Goal: Navigation & Orientation: Find specific page/section

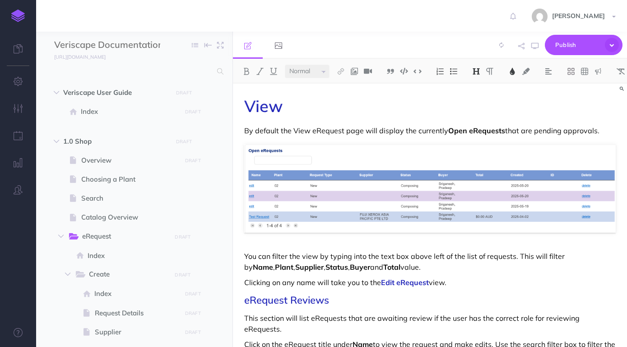
select select "null"
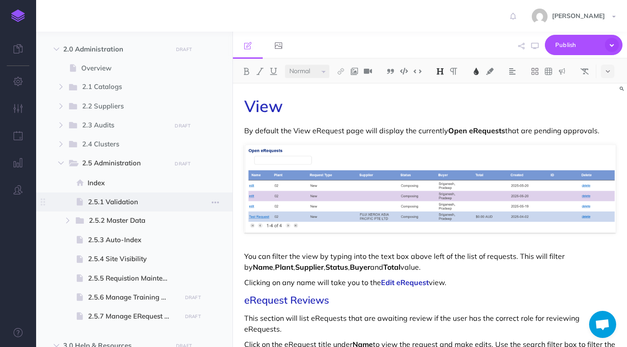
scroll to position [618, 0]
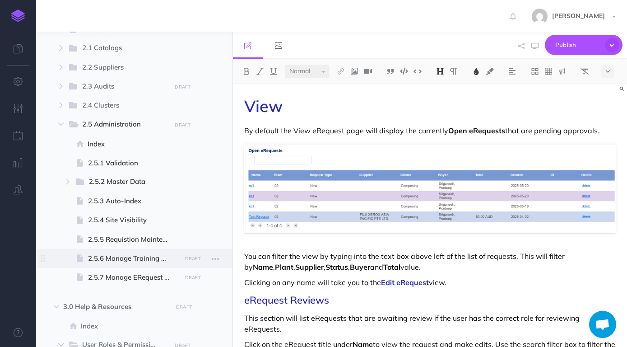
click at [131, 251] on span at bounding box center [134, 258] width 196 height 19
select select "null"
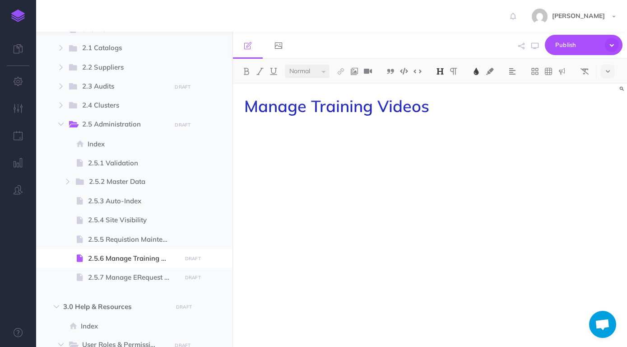
click at [289, 161] on p at bounding box center [430, 161] width 372 height 11
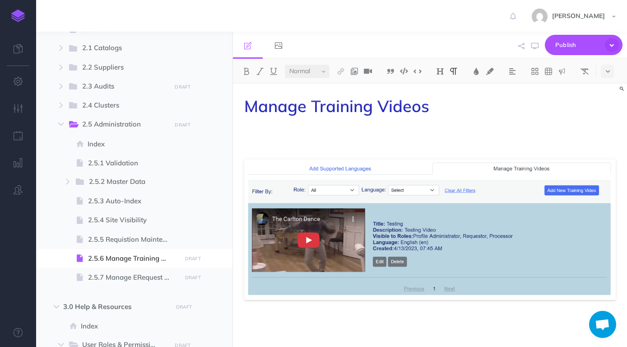
click at [335, 324] on p at bounding box center [430, 323] width 372 height 11
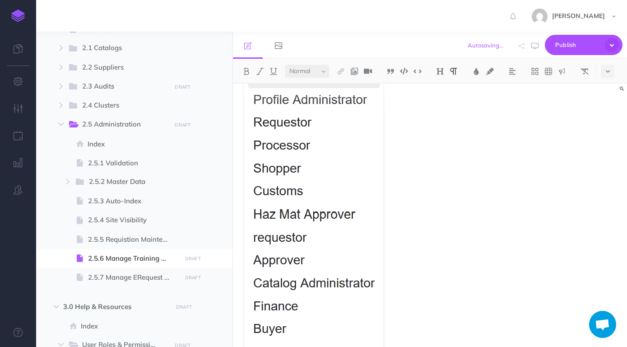
scroll to position [95, 0]
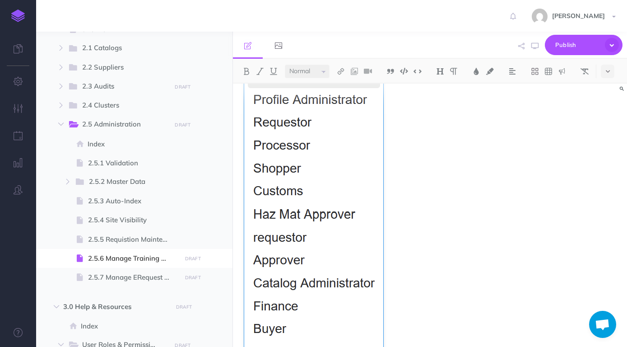
scroll to position [374, 0]
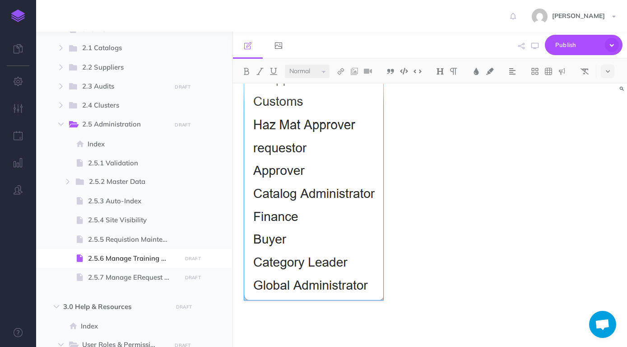
click at [421, 293] on figure at bounding box center [430, 122] width 372 height 356
click at [437, 301] on div "Manage Training Videos" at bounding box center [430, 28] width 394 height 637
click at [468, 282] on figure at bounding box center [430, 122] width 372 height 356
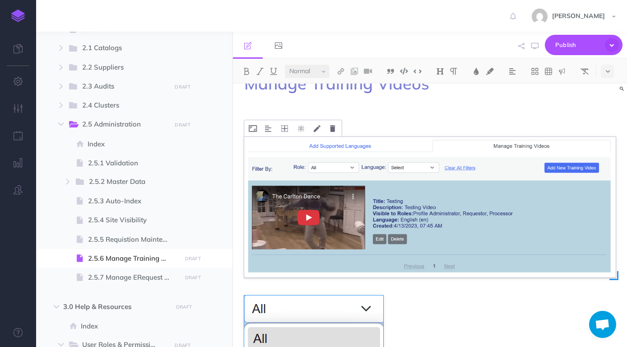
scroll to position [0, 0]
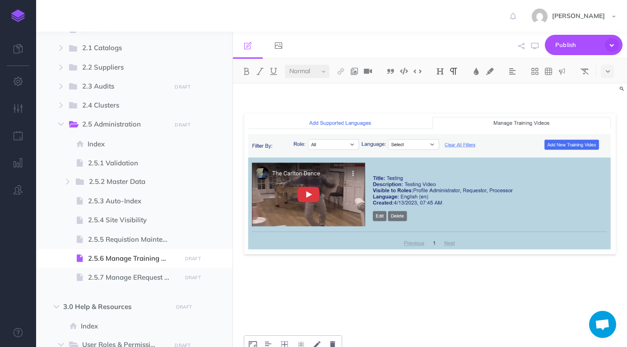
scroll to position [235, 0]
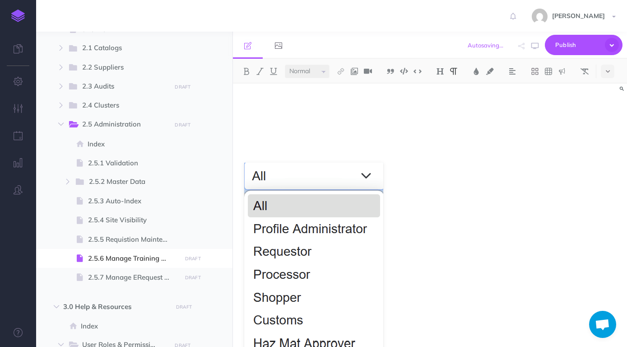
click at [336, 84] on div "Small Normal Large H1 H2 H3 H4" at bounding box center [436, 71] width 406 height 25
click at [346, 113] on div "Manage Training Videos" at bounding box center [430, 206] width 394 height 717
click at [286, 121] on p at bounding box center [430, 118] width 372 height 11
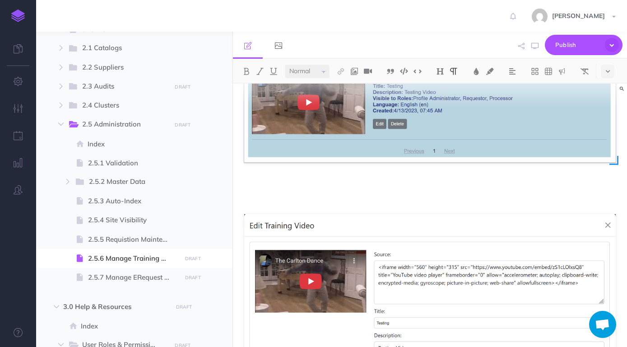
scroll to position [142, 0]
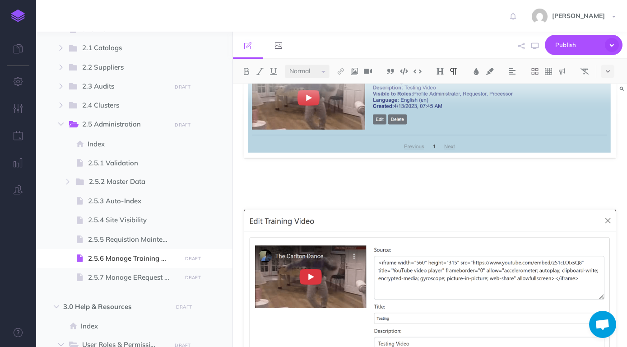
click at [363, 186] on p at bounding box center [430, 181] width 372 height 11
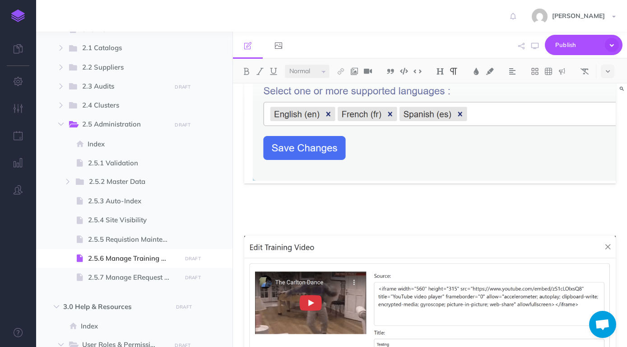
scroll to position [332, 0]
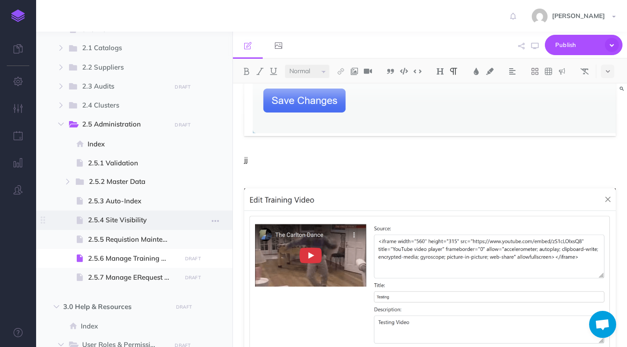
click at [122, 217] on span "2.5.4 Site Visibility" at bounding box center [133, 220] width 90 height 11
select select "null"
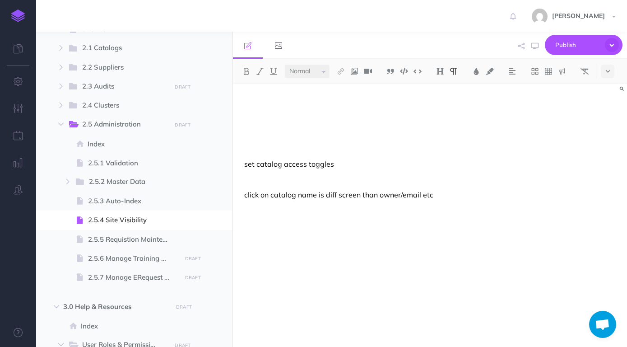
click at [385, 232] on div "set catalog access toggles click on catalog name is diff screen than owner/emai…" at bounding box center [430, 211] width 394 height 254
click at [267, 270] on div "set catalog access toggles click on catalog name is diff screen than owner/emai…" at bounding box center [430, 211] width 394 height 254
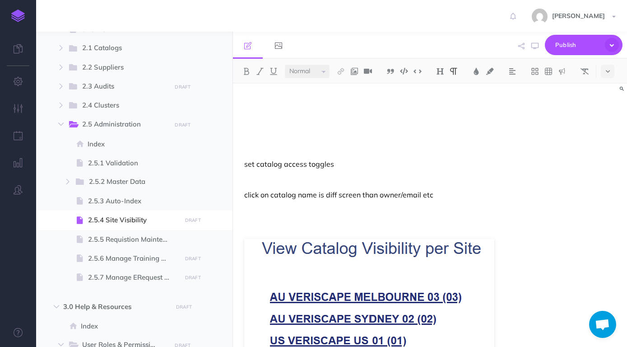
click at [462, 193] on p "click on catalog name is diff screen than owner/email etc" at bounding box center [430, 194] width 372 height 11
click at [295, 229] on p at bounding box center [430, 225] width 372 height 11
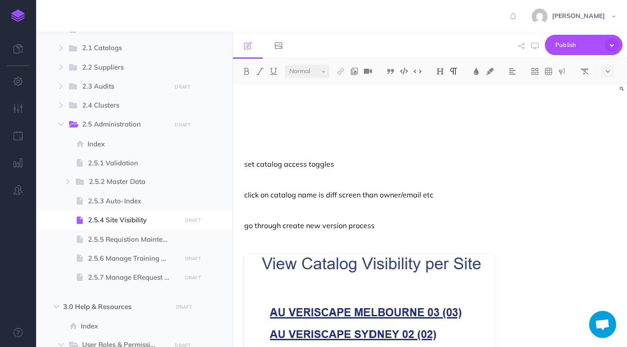
click at [328, 161] on p "set catalog access toggles" at bounding box center [430, 164] width 372 height 11
click at [269, 152] on p at bounding box center [430, 148] width 372 height 11
click at [387, 223] on p "go through create new version process" at bounding box center [430, 225] width 372 height 11
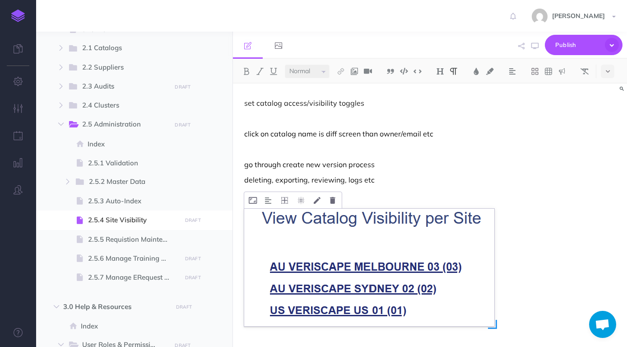
scroll to position [33, 0]
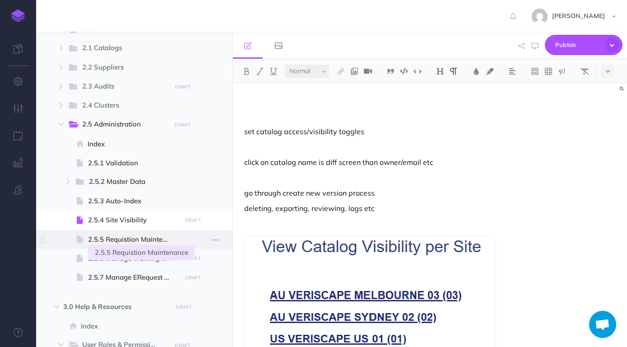
click at [128, 238] on span "2.5.5 Requistion Maintenance" at bounding box center [133, 239] width 90 height 11
select select "null"
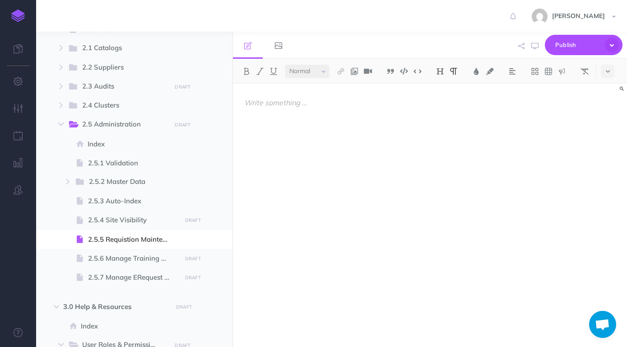
click at [316, 143] on div at bounding box center [430, 211] width 394 height 254
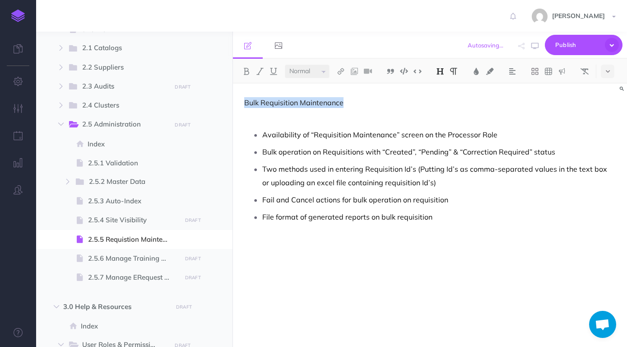
click at [439, 72] on img at bounding box center [440, 71] width 8 height 7
click at [435, 93] on div "Bulk Requisition Maintenance Availability of “Requisition Maintenance” screen o…" at bounding box center [430, 211] width 394 height 254
click at [444, 72] on img at bounding box center [440, 71] width 8 height 7
click at [383, 101] on p "Bulk Requisition Maintenance" at bounding box center [430, 102] width 372 height 11
drag, startPoint x: 383, startPoint y: 103, endPoint x: 239, endPoint y: 102, distance: 144.5
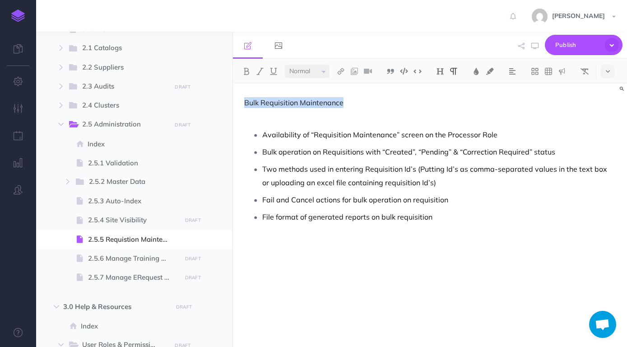
click at [239, 102] on div "Bulk Requisition Maintenance Availability of “Requisition Maintenance” screen o…" at bounding box center [430, 211] width 394 height 254
click at [443, 72] on img at bounding box center [440, 71] width 8 height 7
click at [441, 89] on button "H1" at bounding box center [441, 87] width 14 height 14
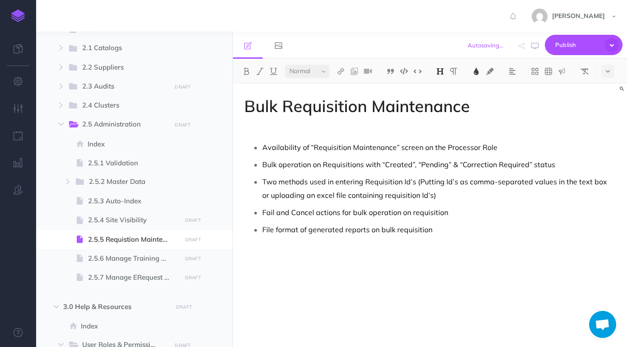
click at [476, 72] on img at bounding box center [476, 71] width 8 height 7
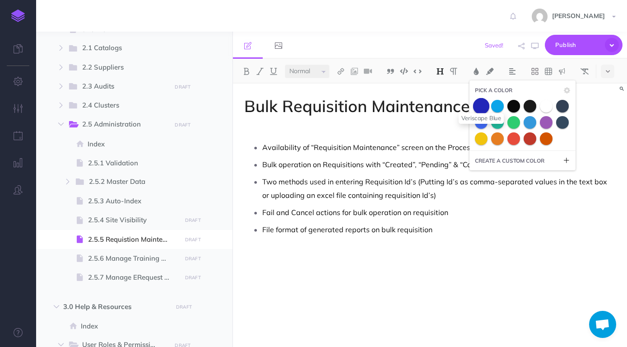
click at [488, 102] on span at bounding box center [481, 106] width 16 height 16
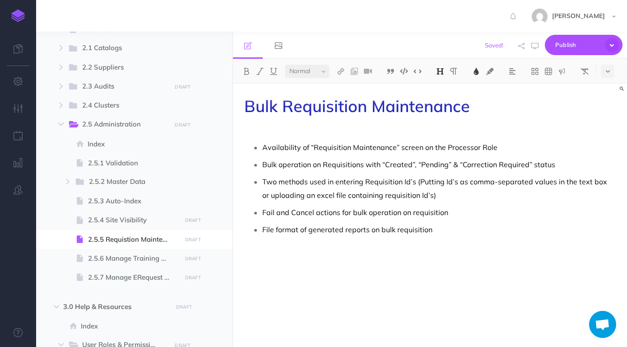
click at [434, 122] on div "Bulk Requisition Maintenance Availability of “Requisition Maintenance” screen o…" at bounding box center [430, 211] width 394 height 254
click at [123, 222] on span "2.5.4 Site Visibility" at bounding box center [133, 220] width 90 height 11
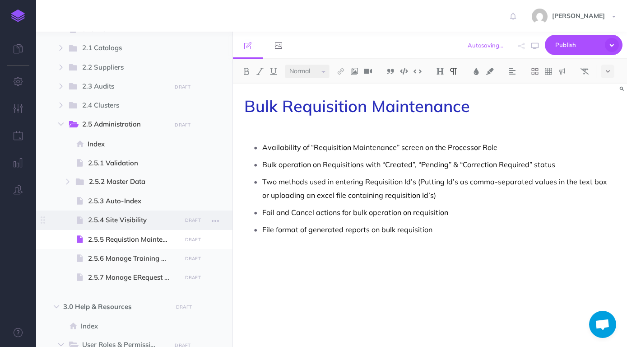
click at [123, 222] on span "2.5.4 Site Visibility" at bounding box center [133, 220] width 90 height 11
click at [121, 224] on span "2.5.4 Site Visibility" at bounding box center [133, 220] width 90 height 11
select select "null"
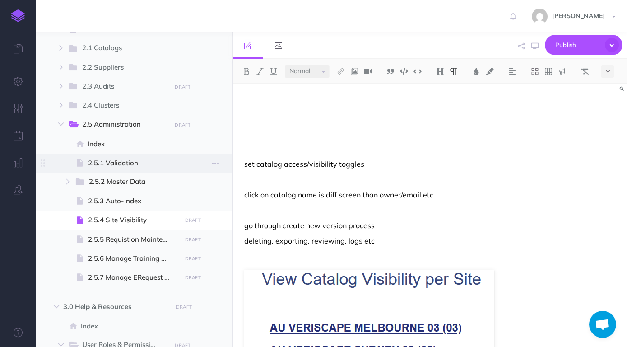
click at [113, 163] on span "2.5.1 Validation" at bounding box center [133, 163] width 90 height 11
select select "null"
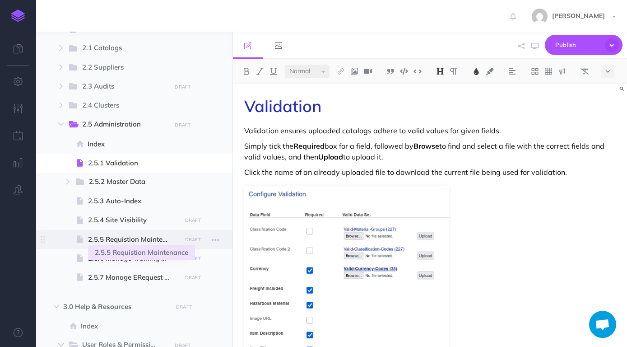
click at [127, 238] on span "2.5.5 Requistion Maintenance" at bounding box center [133, 239] width 90 height 11
select select "null"
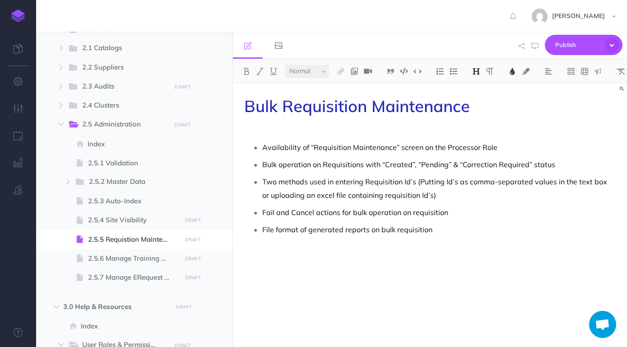
click at [280, 98] on span "Bulk Requisition Maintenance" at bounding box center [357, 106] width 226 height 20
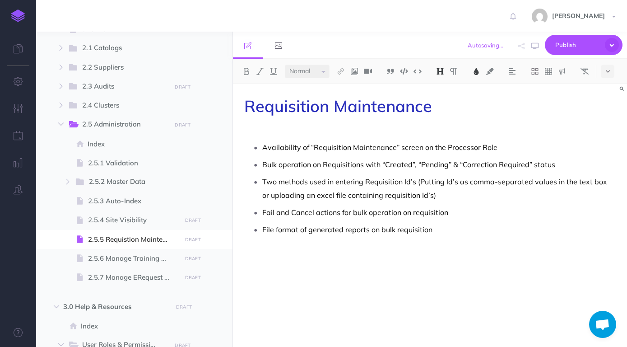
click at [370, 118] on div "Requisition Maintenance Availability of “Requisition Maintenance” screen on the…" at bounding box center [430, 211] width 394 height 254
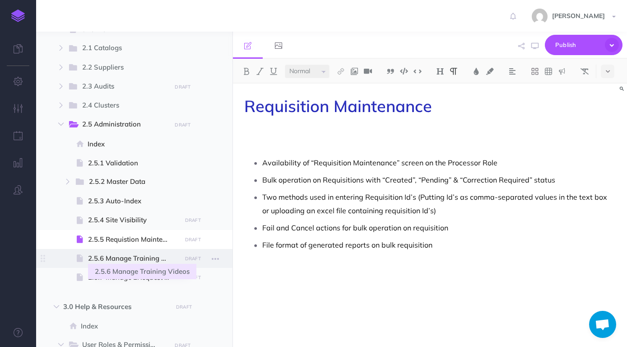
click at [139, 254] on span "2.5.6 Manage Training Videos" at bounding box center [133, 258] width 90 height 11
select select "null"
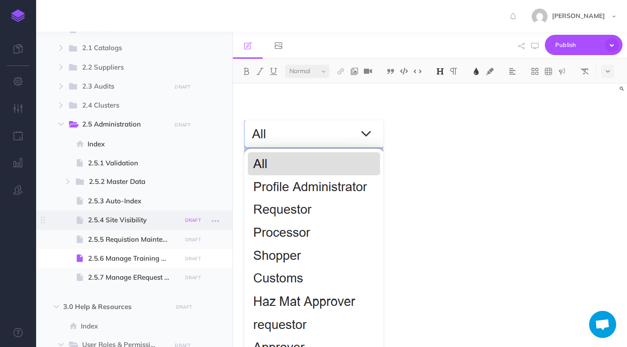
scroll to position [711, 0]
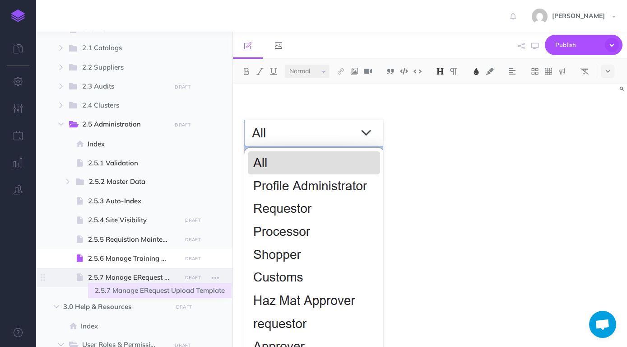
click at [127, 281] on span "2.5.7 Manage ERequest Upload Template" at bounding box center [133, 277] width 90 height 11
select select "null"
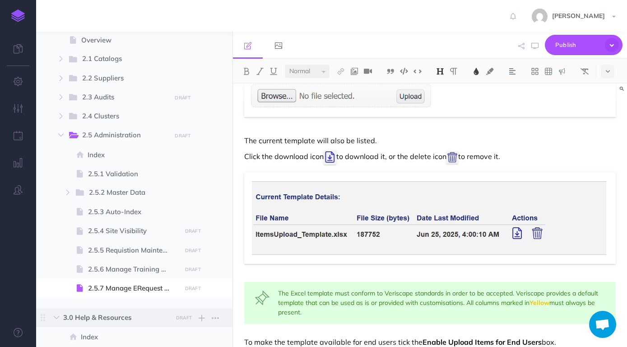
scroll to position [669, 0]
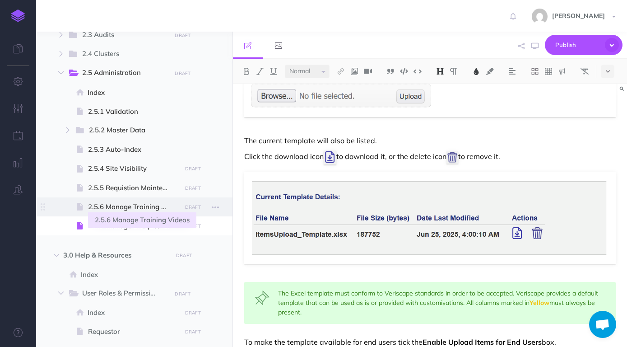
click at [127, 205] on span "2.5.6 Manage Training Videos" at bounding box center [133, 206] width 90 height 11
select select "null"
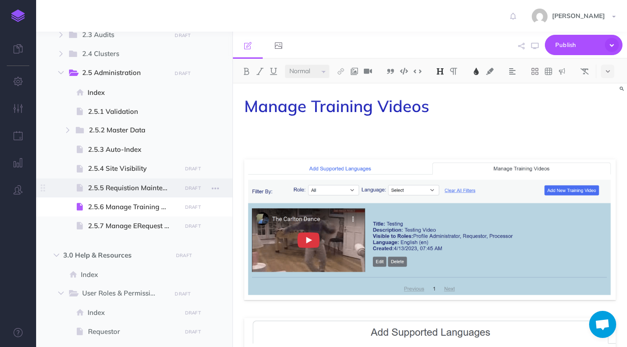
click at [142, 179] on span at bounding box center [134, 187] width 196 height 19
select select "null"
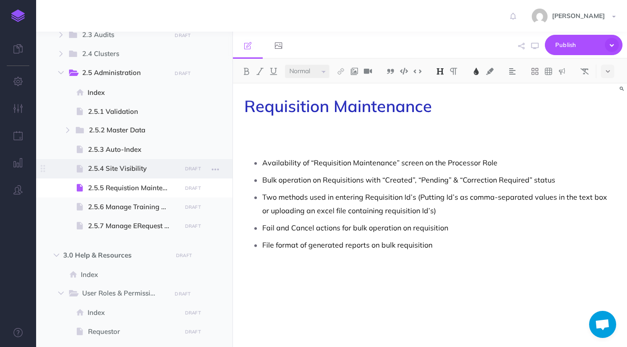
click at [133, 171] on span "2.5.4 Site Visibility" at bounding box center [133, 168] width 90 height 11
select select "null"
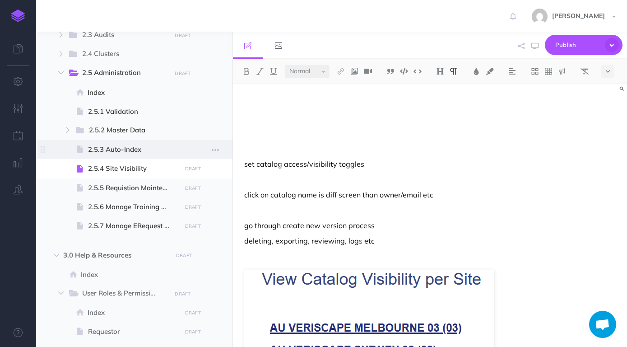
click at [133, 157] on span at bounding box center [134, 149] width 196 height 19
select select "null"
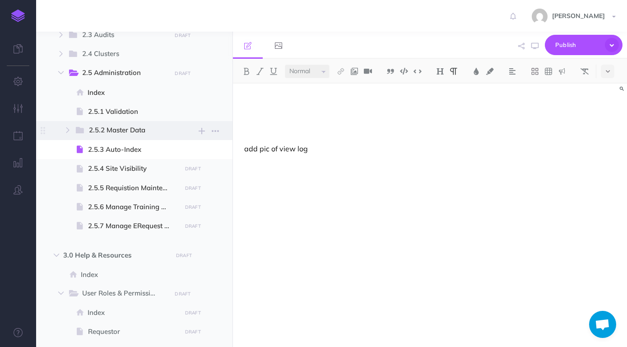
click at [133, 132] on span "2.5.2 Master Data" at bounding box center [127, 131] width 76 height 12
select select "null"
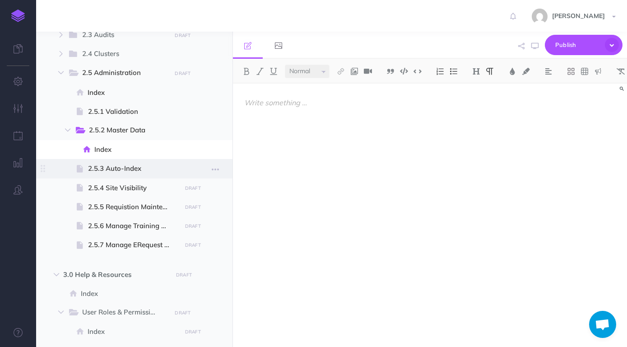
click at [126, 165] on span "2.5.3 Auto-Index" at bounding box center [133, 168] width 90 height 11
select select "null"
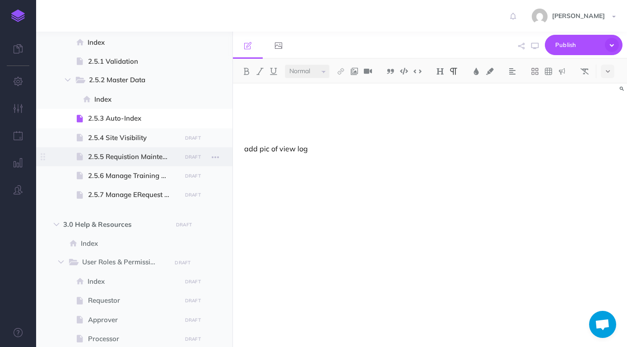
scroll to position [721, 0]
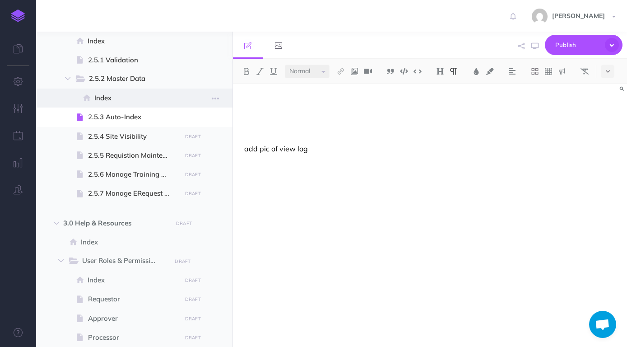
click at [120, 96] on span "Index" at bounding box center [136, 98] width 84 height 11
select select "null"
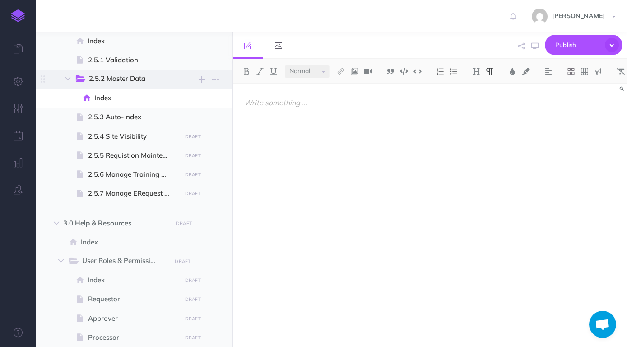
click at [131, 79] on span "2.5.2 Master Data" at bounding box center [127, 79] width 76 height 12
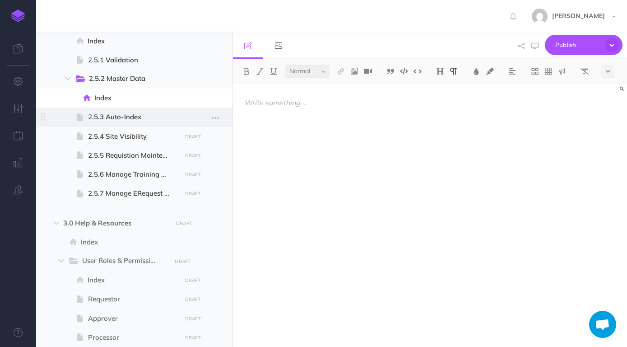
click at [128, 117] on span "2.5.3 Auto-Index" at bounding box center [133, 117] width 90 height 11
select select "null"
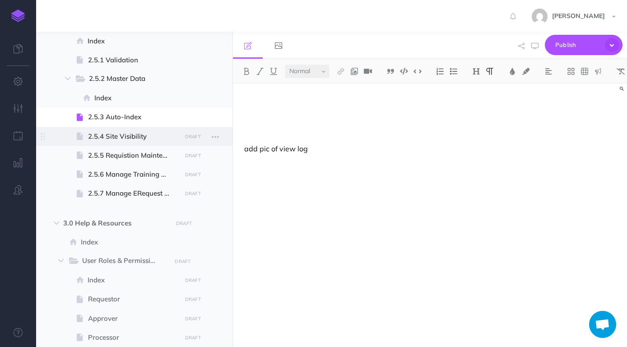
click at [125, 138] on span "2.5.4 Site Visibility" at bounding box center [133, 136] width 90 height 11
select select "null"
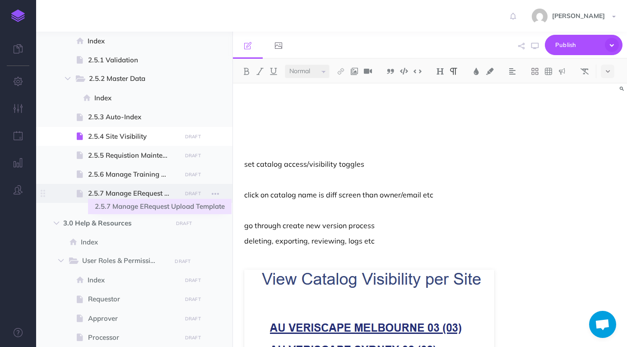
click at [126, 189] on span "2.5.7 Manage ERequest Upload Template" at bounding box center [133, 193] width 90 height 11
select select "null"
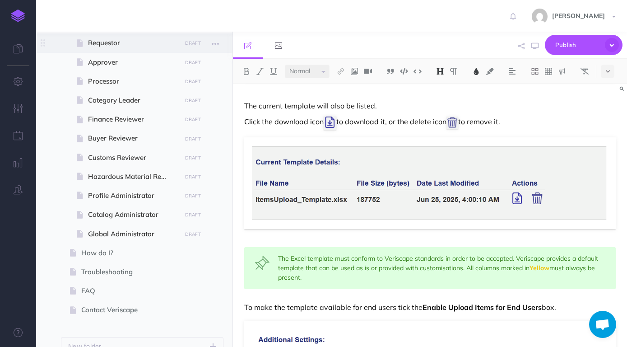
scroll to position [978, 0]
